Goal: Information Seeking & Learning: Learn about a topic

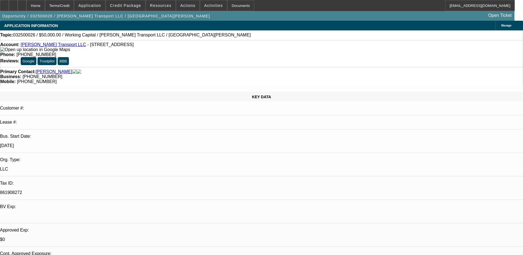
select select "0"
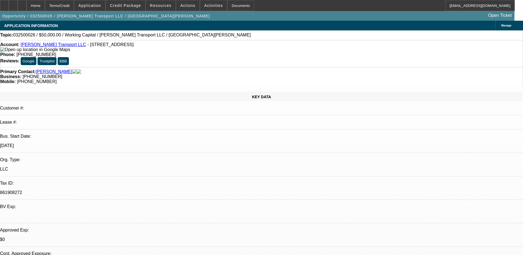
select select "0"
select select "1"
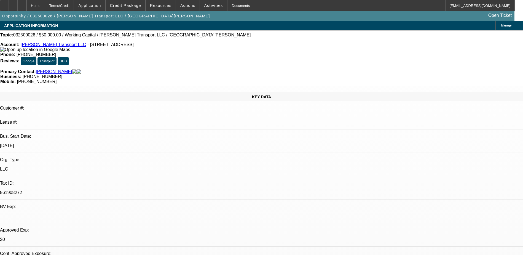
select select "2"
select select "6"
select select "1"
select select "2"
select select "6"
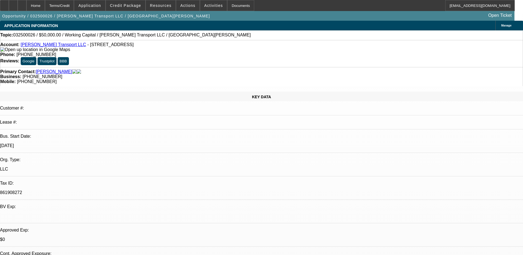
select select "1"
select select "2"
select select "6"
drag, startPoint x: 394, startPoint y: 187, endPoint x: 472, endPoint y: 187, distance: 77.4
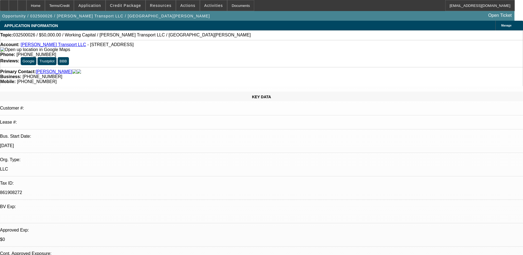
drag, startPoint x: 472, startPoint y: 187, endPoint x: 469, endPoint y: 189, distance: 3.5
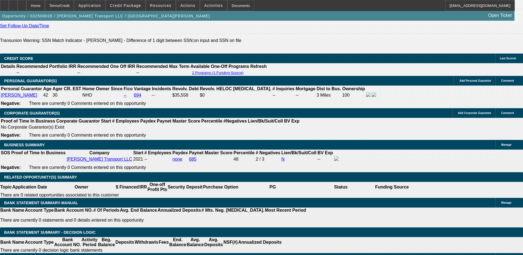
scroll to position [772, 0]
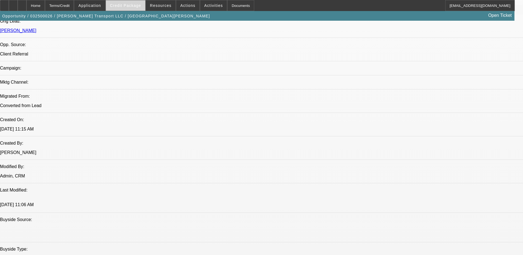
scroll to position [276, 0]
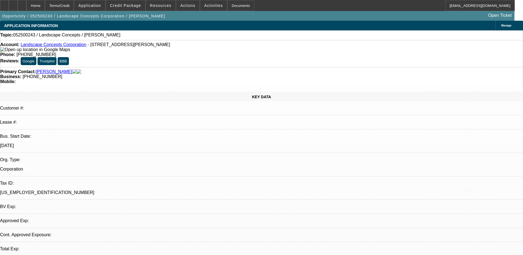
select select "0"
select select "2"
select select "0.1"
select select "4"
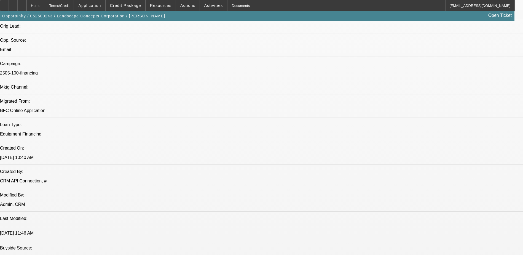
scroll to position [331, 0]
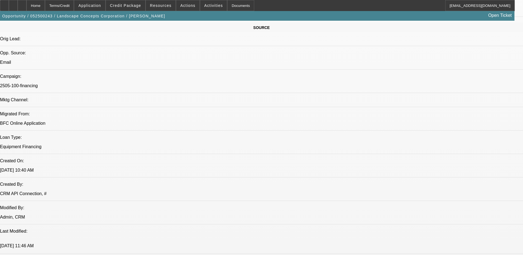
drag, startPoint x: 432, startPoint y: 184, endPoint x: 500, endPoint y: 186, distance: 67.9
drag, startPoint x: 500, startPoint y: 186, endPoint x: 437, endPoint y: 193, distance: 63.2
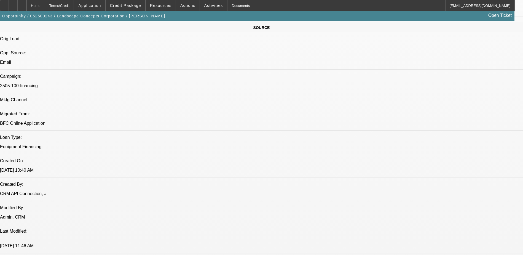
drag, startPoint x: 424, startPoint y: 189, endPoint x: 507, endPoint y: 192, distance: 83.3
drag, startPoint x: 433, startPoint y: 196, endPoint x: 427, endPoint y: 194, distance: 6.4
drag, startPoint x: 414, startPoint y: 190, endPoint x: 462, endPoint y: 192, distance: 48.0
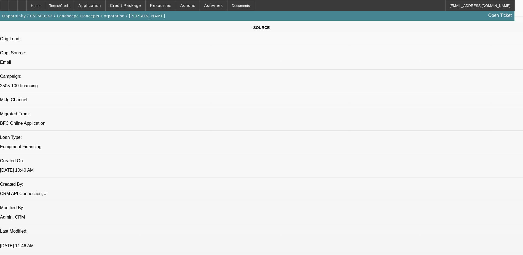
drag, startPoint x: 462, startPoint y: 192, endPoint x: 451, endPoint y: 193, distance: 11.1
drag, startPoint x: 419, startPoint y: 193, endPoint x: 490, endPoint y: 198, distance: 70.8
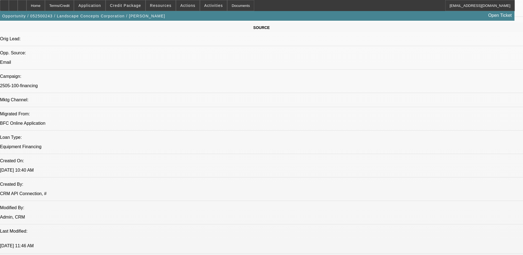
drag, startPoint x: 372, startPoint y: 204, endPoint x: 508, endPoint y: 208, distance: 135.9
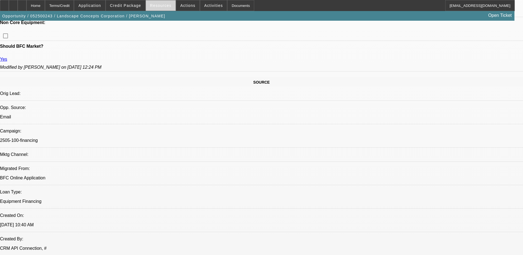
scroll to position [276, 0]
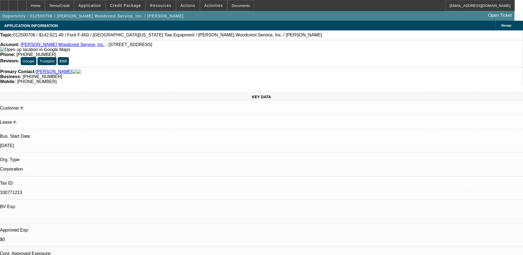
select select "0"
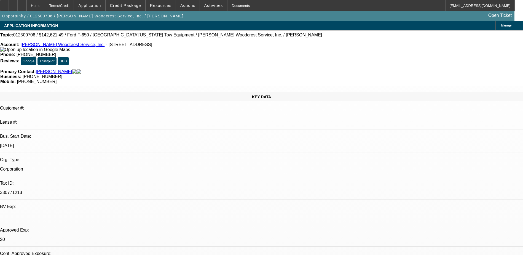
select select "0"
select select "0.1"
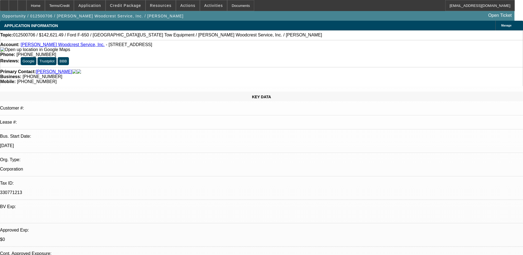
select select "0"
select select "1"
select select "2"
select select "6"
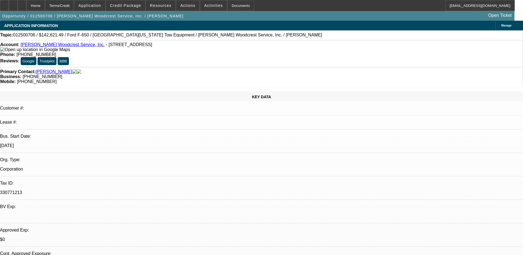
select select "1"
select select "2"
select select "6"
select select "1"
select select "2"
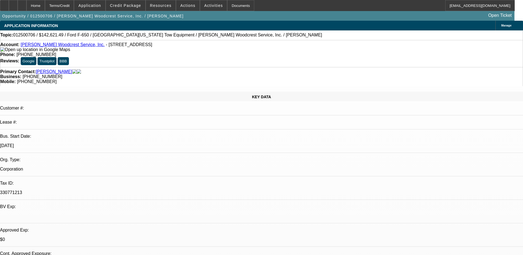
select select "6"
select select "1"
select select "2"
select select "6"
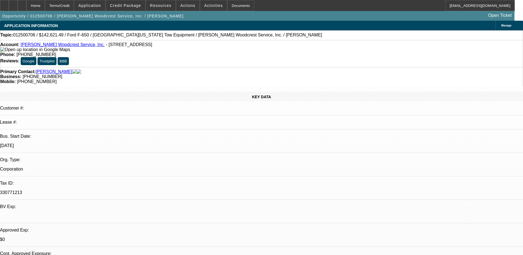
drag, startPoint x: 372, startPoint y: 188, endPoint x: 377, endPoint y: 188, distance: 5.2
drag, startPoint x: 374, startPoint y: 189, endPoint x: 418, endPoint y: 197, distance: 44.3
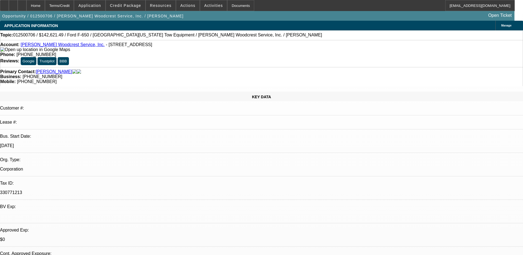
drag, startPoint x: 418, startPoint y: 197, endPoint x: 409, endPoint y: 190, distance: 10.8
copy div "https://beaconcreditbuilder.beaconfunding.com/opportunity/ab71cfd0-3600-f011-ba…"
select select "0"
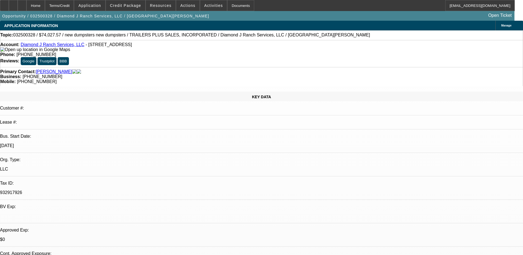
select select "0"
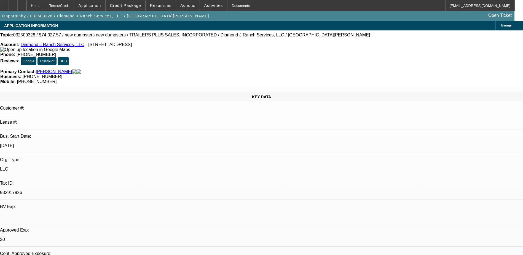
select select "0"
select select "1"
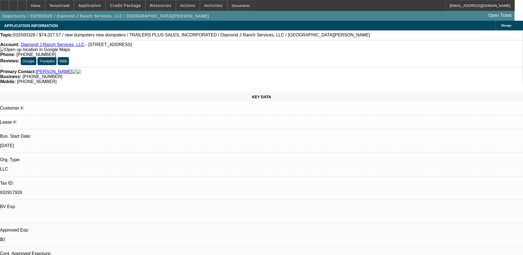
select select "2"
select select "6"
select select "1"
select select "3"
select select "6"
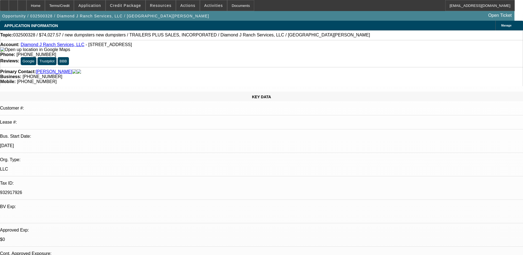
select select "1"
select select "3"
select select "6"
select select "1"
select select "2"
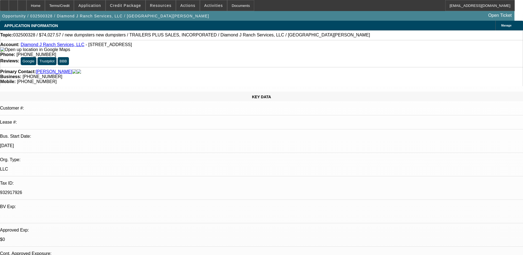
select select "6"
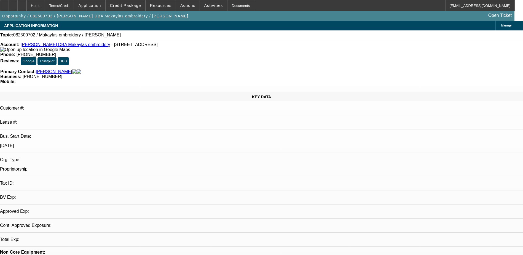
select select "0"
select select "2"
select select "0.1"
select select "1"
select select "2"
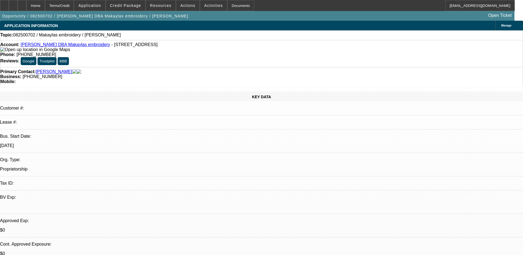
select select "4"
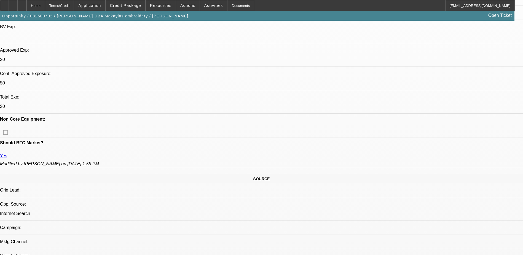
scroll to position [165, 0]
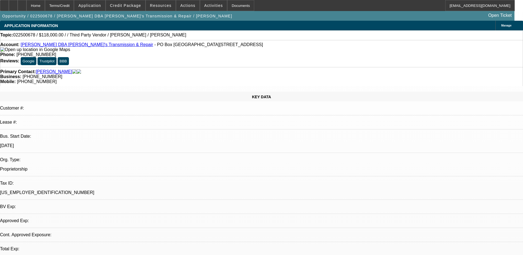
select select "0"
select select "6"
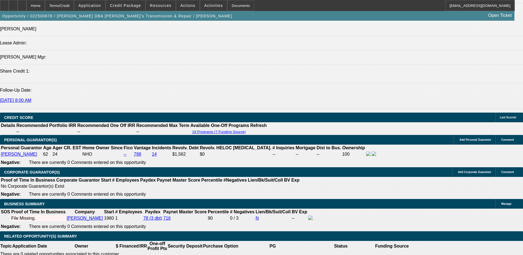
scroll to position [717, 0]
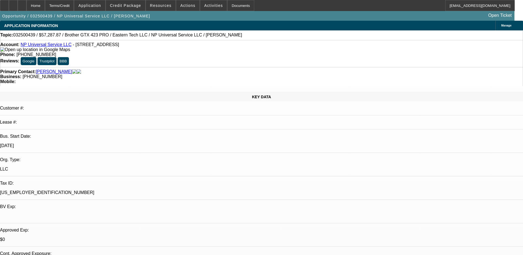
select select "0.2"
select select "0"
select select "0.1"
select select "0.2"
select select "0"
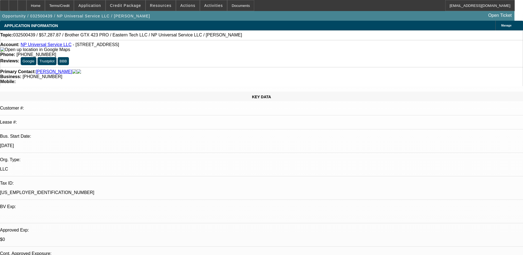
select select "0.1"
select select "0.2"
select select "2"
select select "0.1"
select select "1"
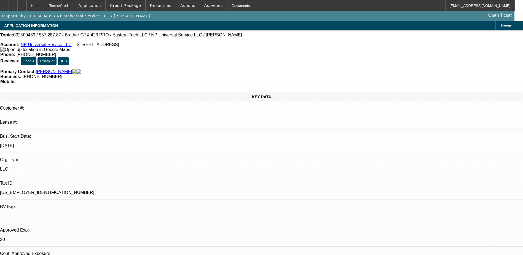
select select "2"
select select "4"
select select "1"
select select "2"
select select "4"
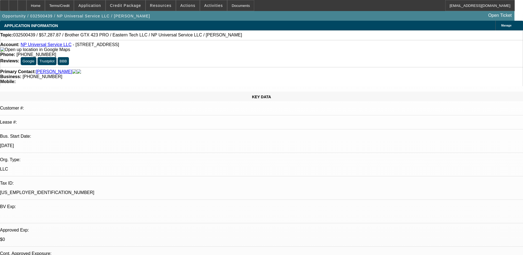
select select "1"
select select "2"
select select "4"
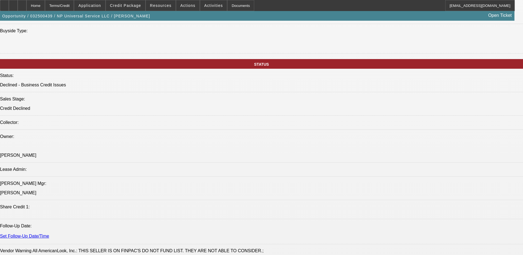
scroll to position [606, 0]
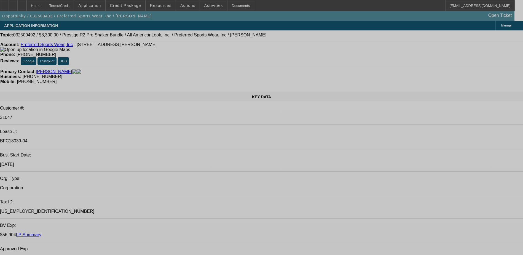
select select "0"
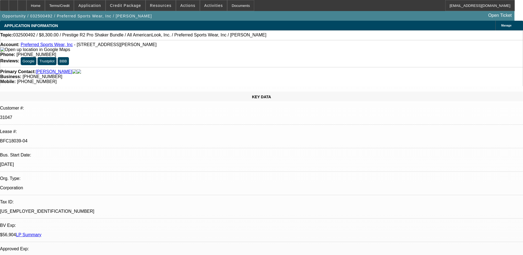
select select "2"
select select "0"
select select "2"
select select "0"
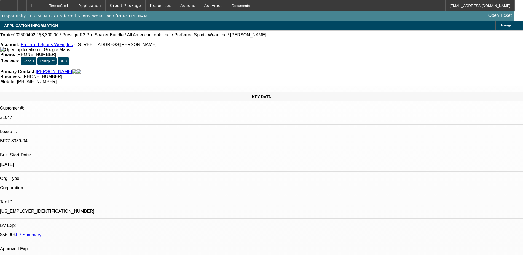
select select "0"
select select "2"
select select "0"
select select "2"
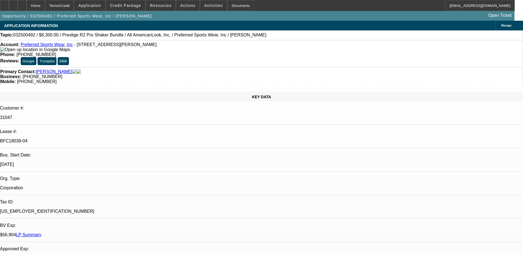
select select "0"
select select "1"
select select "2"
select select "6"
select select "1"
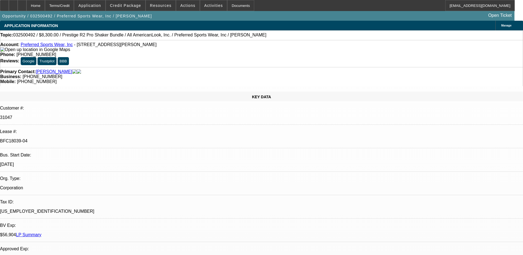
select select "2"
select select "6"
select select "1"
select select "2"
select select "6"
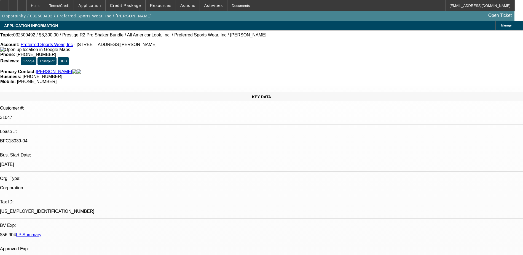
select select "1"
select select "2"
select select "6"
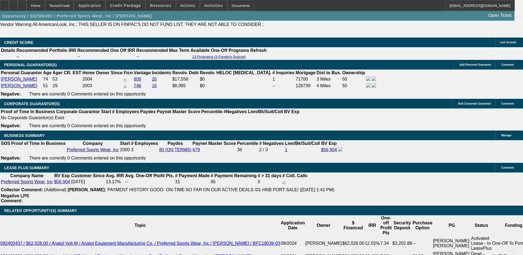
scroll to position [909, 0]
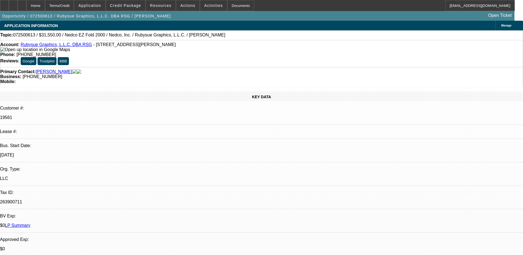
select select "0"
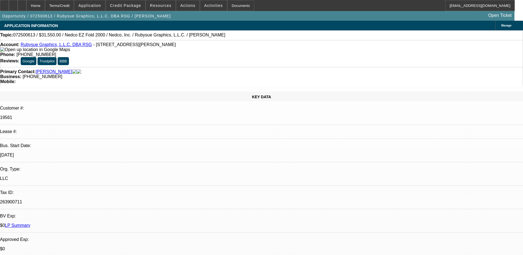
select select "0"
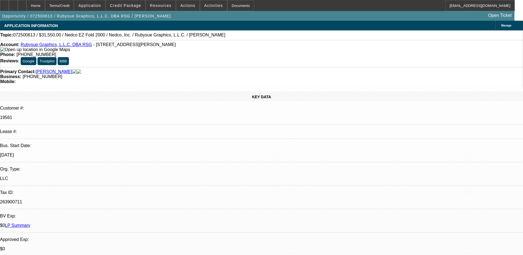
select select "0"
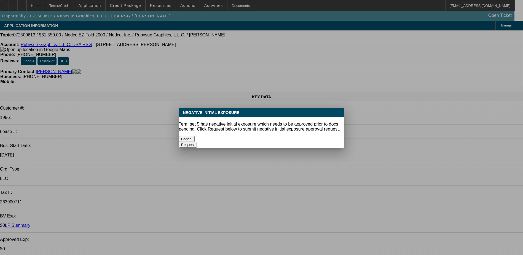
select select "1"
select select "2"
select select "1"
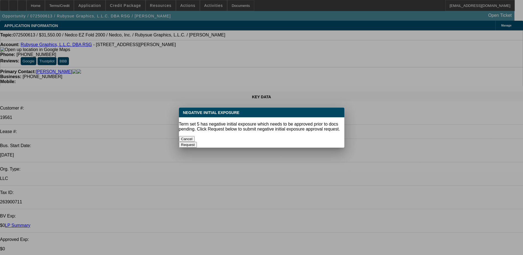
select select "2"
select select "1"
select select "2"
select select "1"
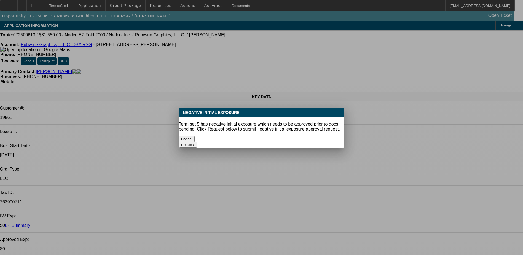
select select "1"
select select "2"
click at [195, 136] on button "Cancel" at bounding box center [187, 139] width 16 height 6
